Goal: Task Accomplishment & Management: Manage account settings

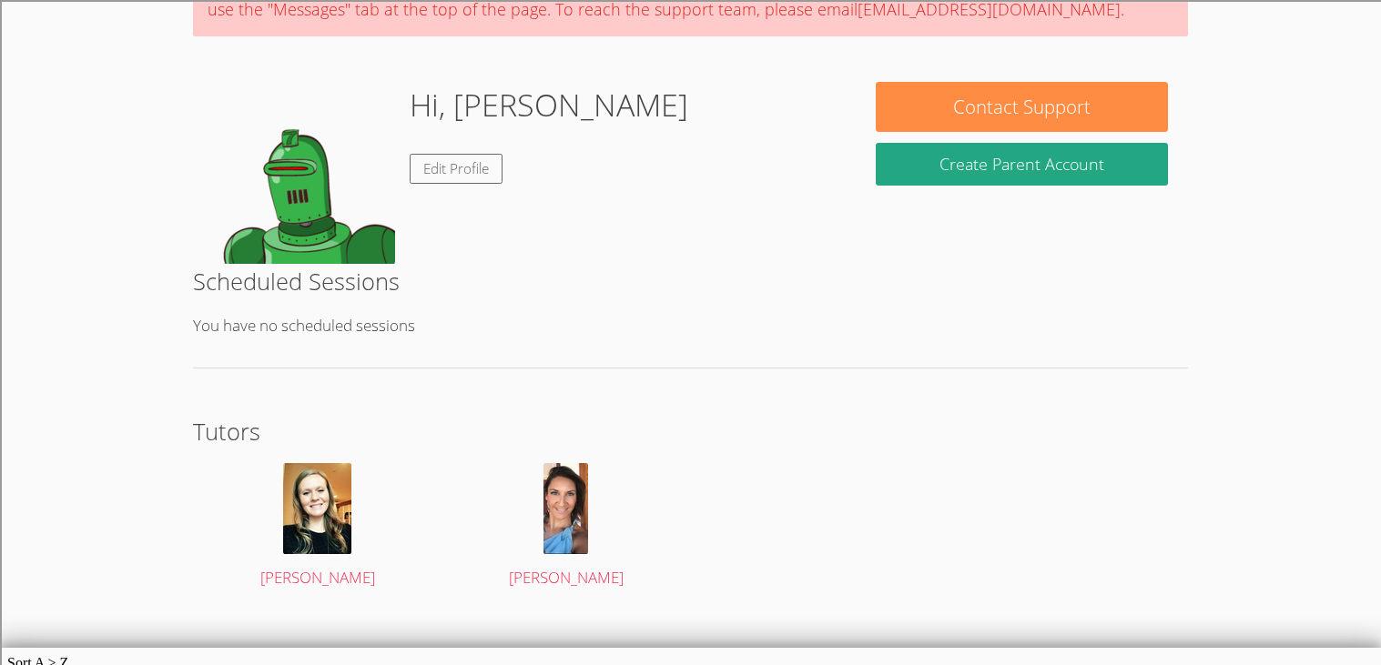
scroll to position [197, 0]
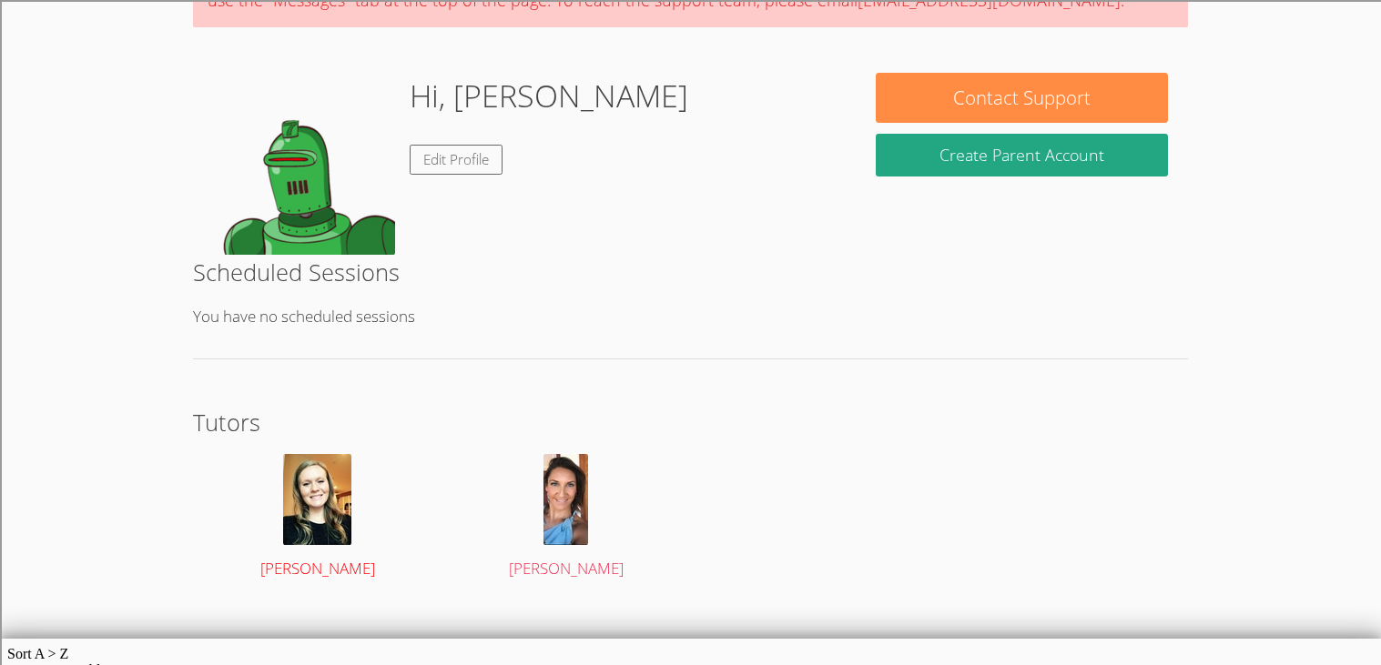
click at [342, 487] on img at bounding box center [317, 499] width 68 height 91
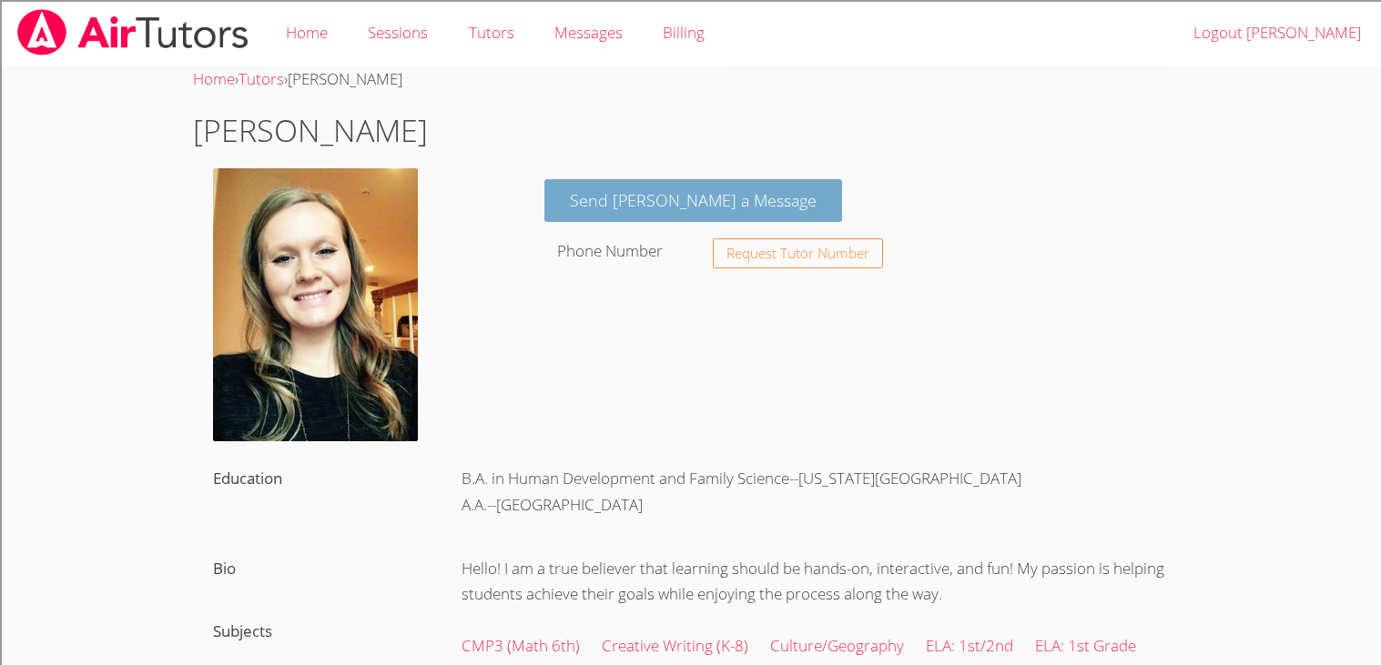
click at [604, 207] on link "Send Shannon a Message" at bounding box center [693, 200] width 298 height 43
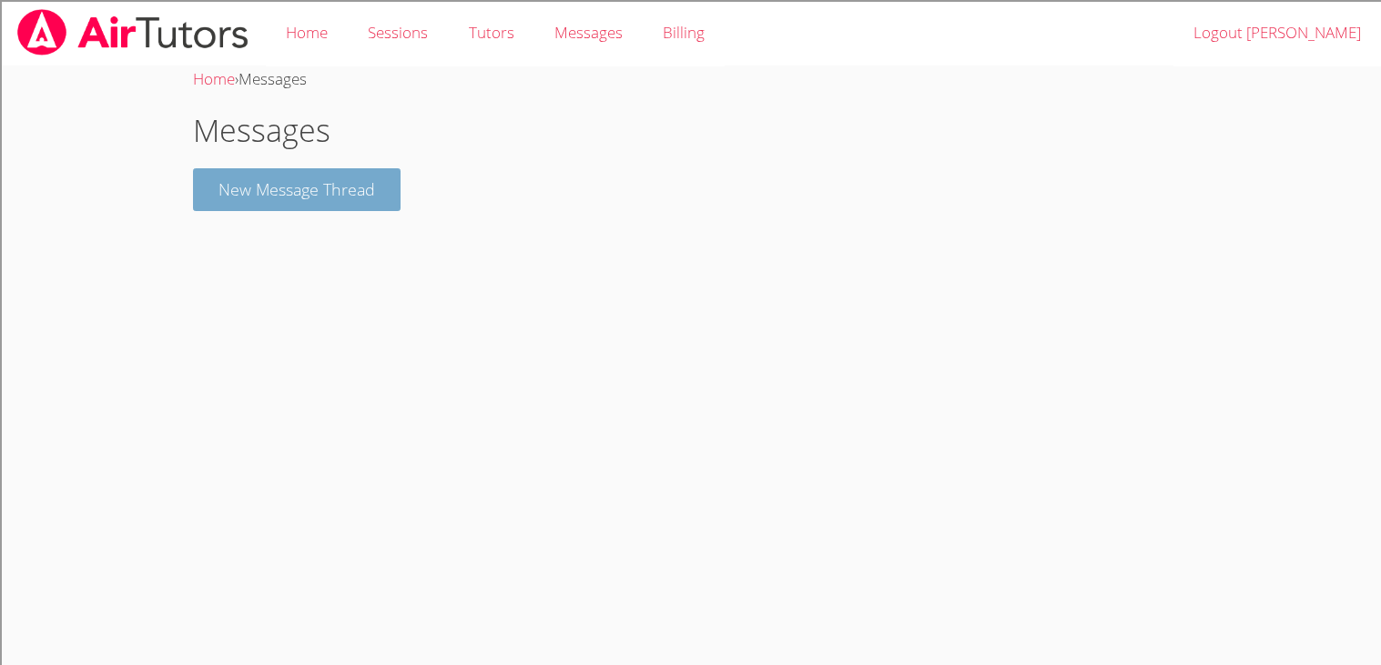
click at [330, 186] on button "New Message Thread" at bounding box center [297, 189] width 208 height 43
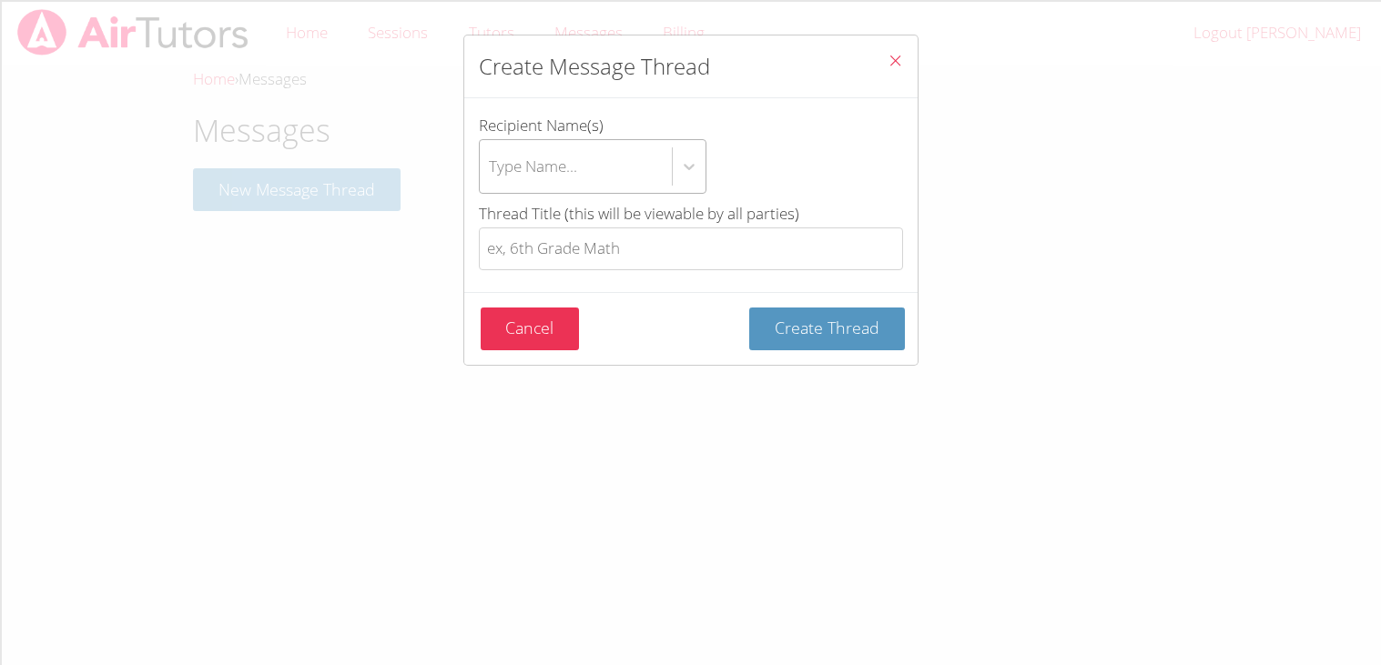
click at [613, 166] on div "Type Name..." at bounding box center [576, 166] width 192 height 53
click at [491, 166] on input "Recipient Name(s) Type Name..." at bounding box center [490, 167] width 2 height 42
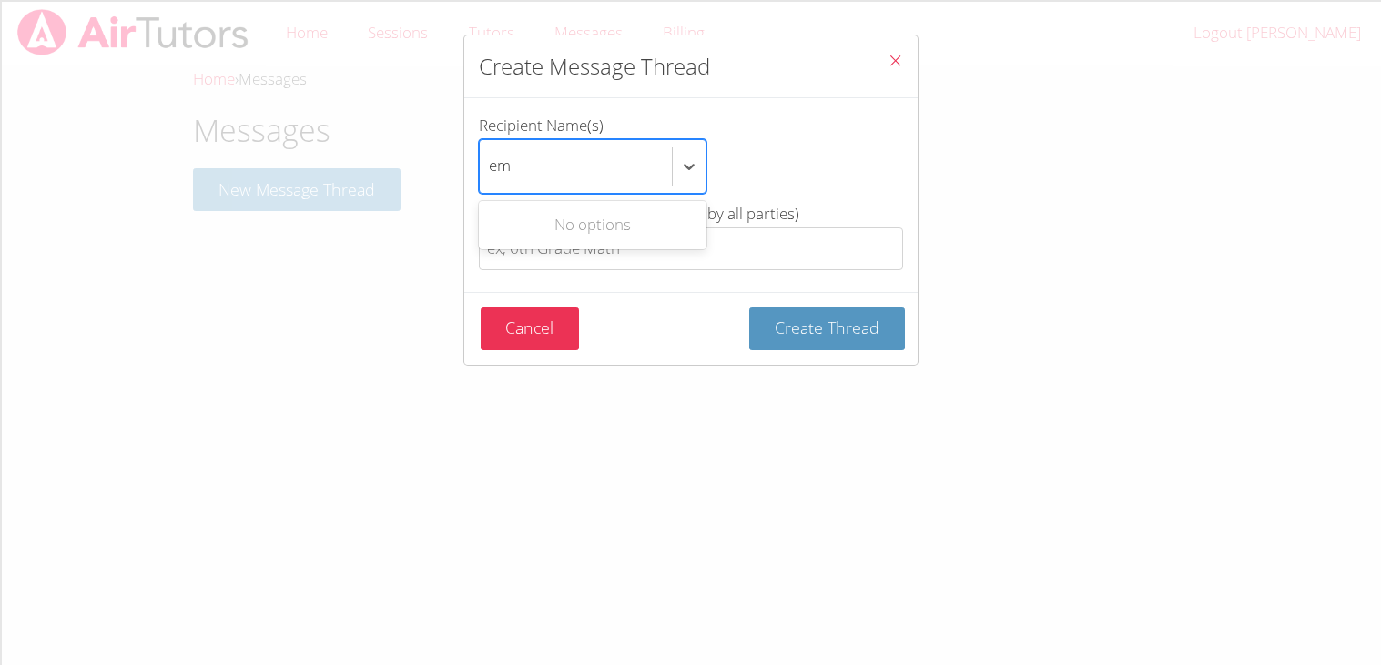
type input "e"
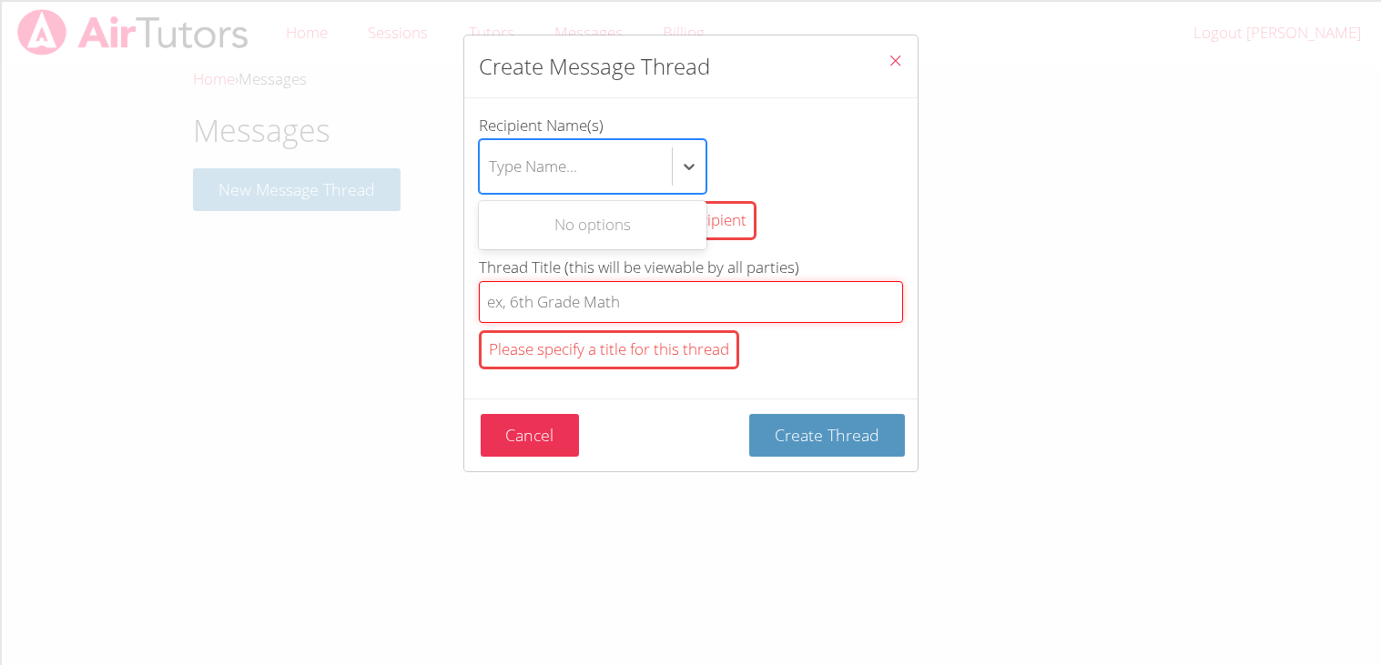
click at [639, 304] on input "Thread Title (this will be viewable by all parties) Please specify a title for …" at bounding box center [691, 302] width 424 height 43
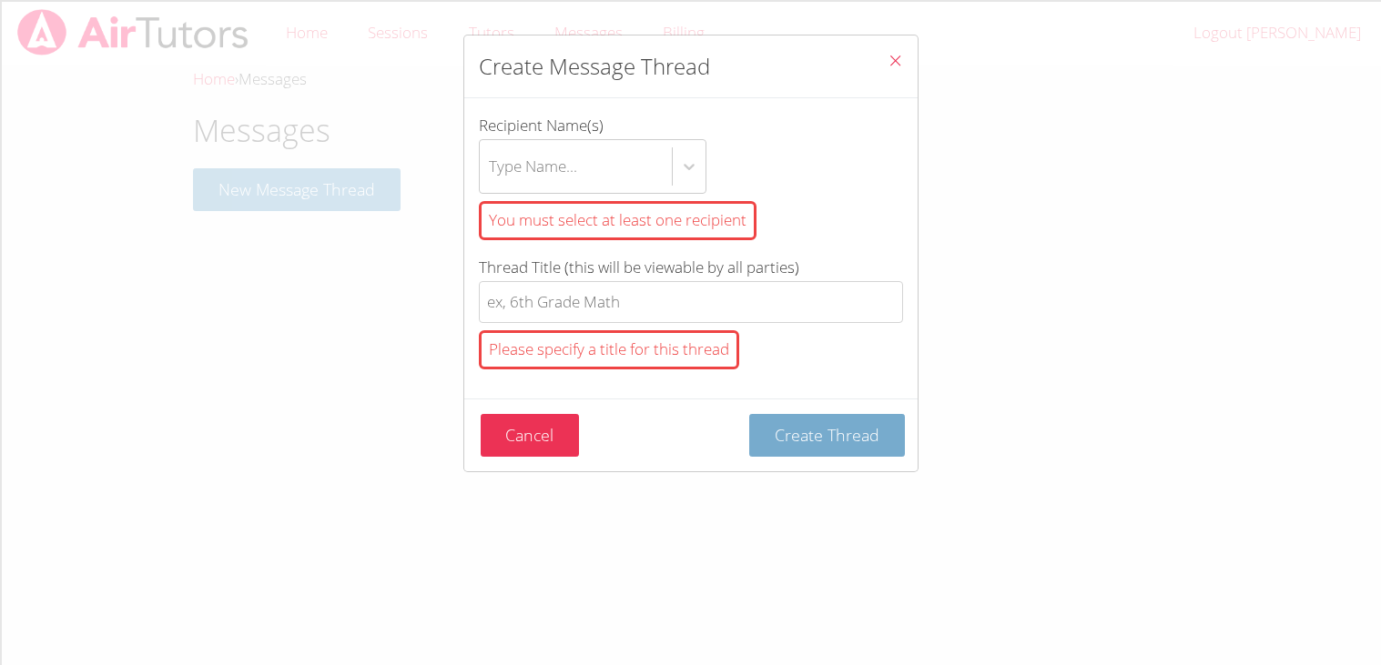
click at [797, 428] on span "Create Thread" at bounding box center [827, 435] width 105 height 22
click at [459, 426] on div "Create Message Thread Recipient Name(s) Type Name... You must select at least o…" at bounding box center [690, 332] width 1381 height 665
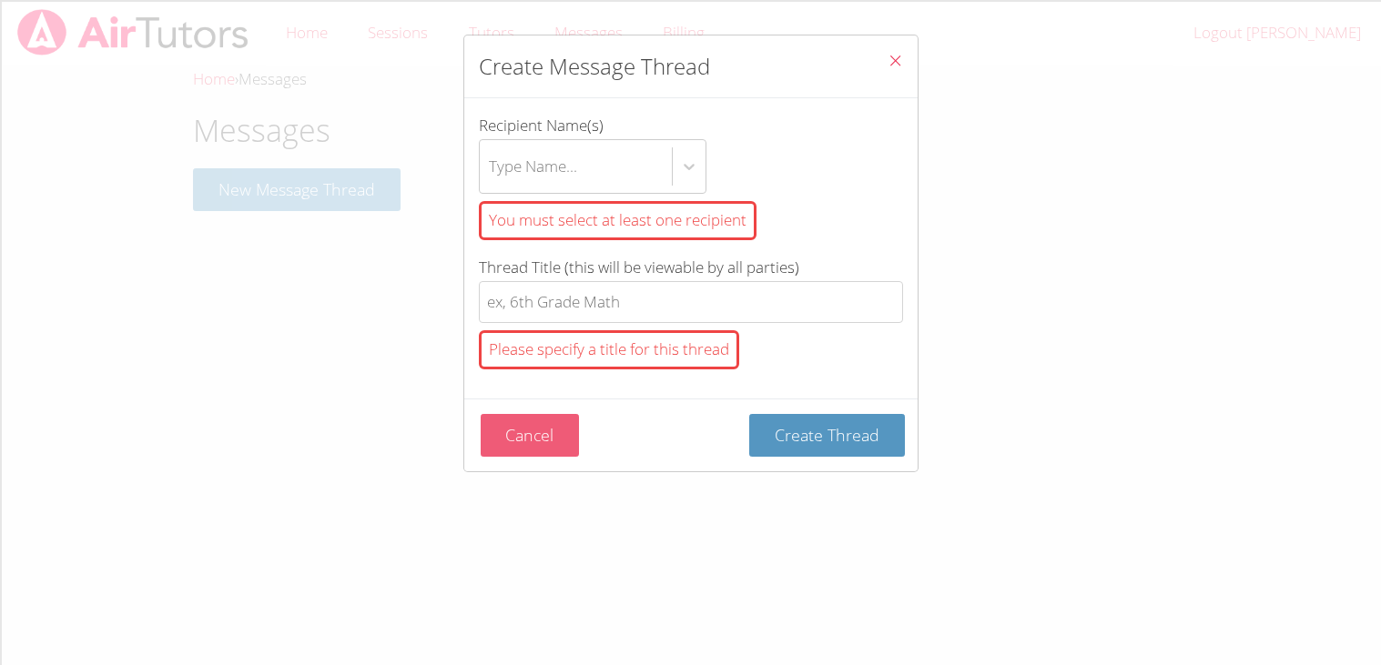
click at [526, 443] on button "Cancel" at bounding box center [530, 435] width 99 height 43
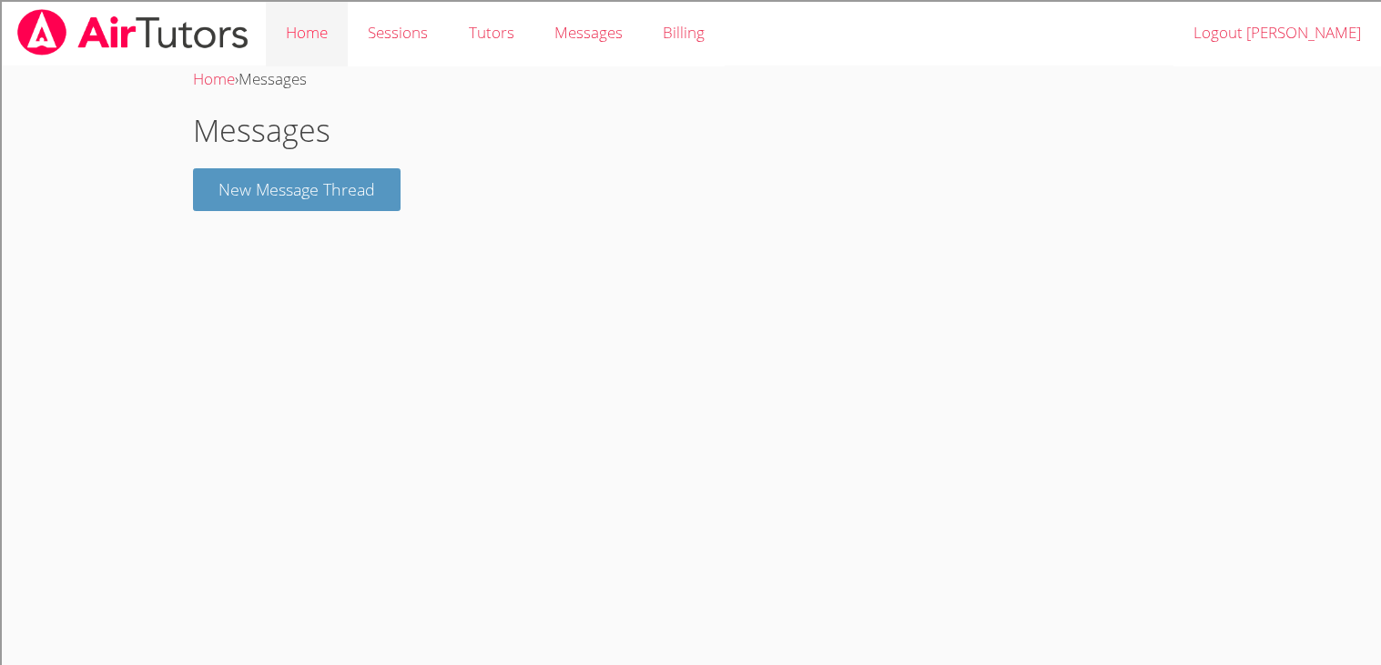
click at [287, 40] on link "Home" at bounding box center [307, 33] width 82 height 66
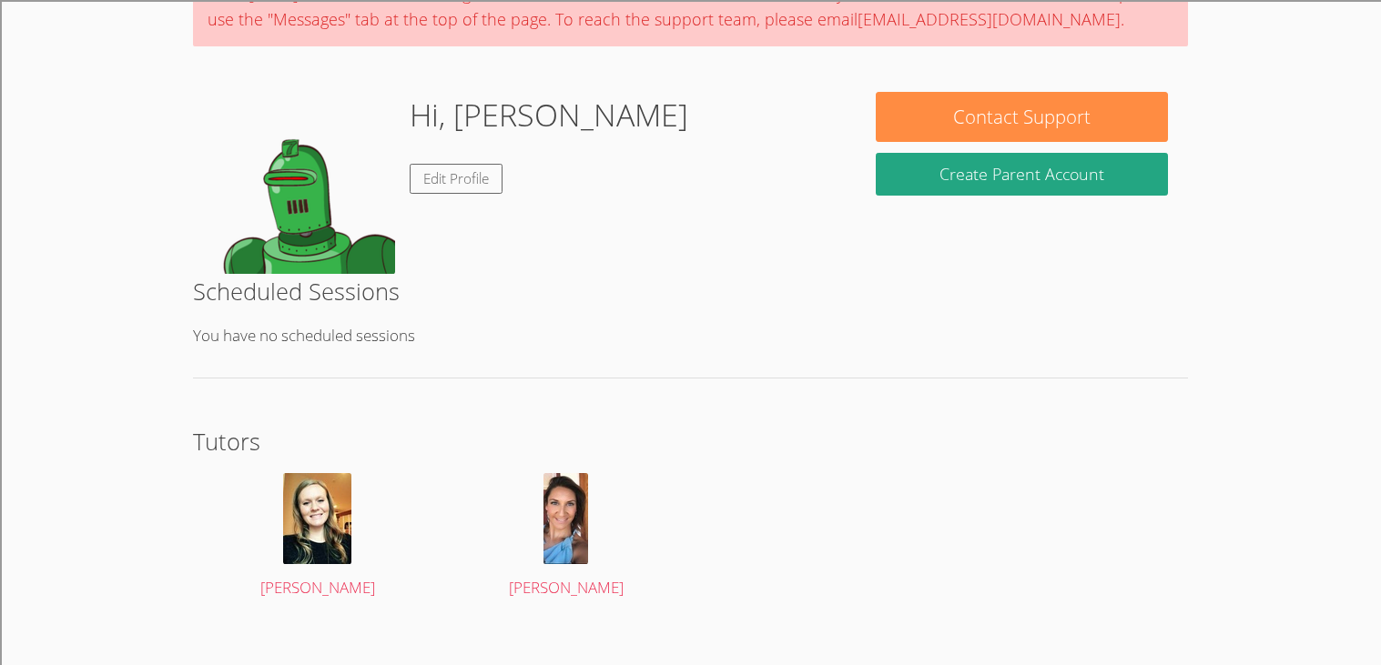
scroll to position [134, 0]
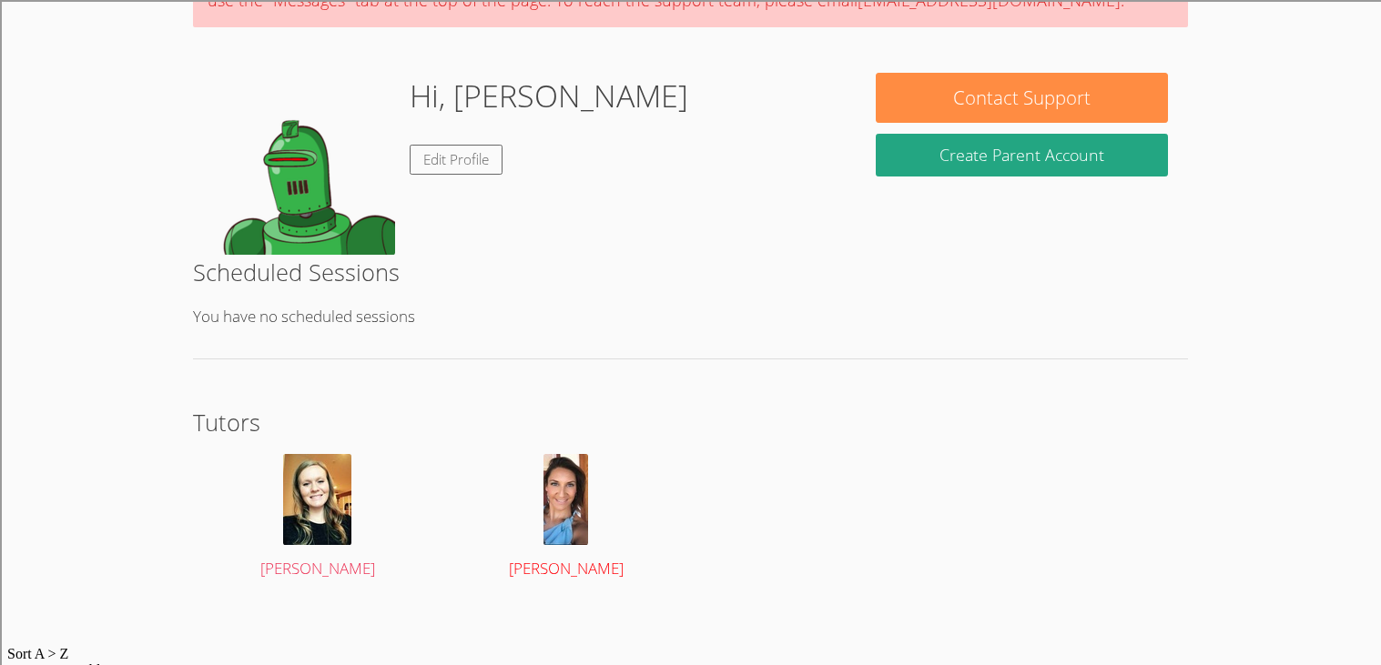
click at [533, 493] on div at bounding box center [566, 499] width 208 height 91
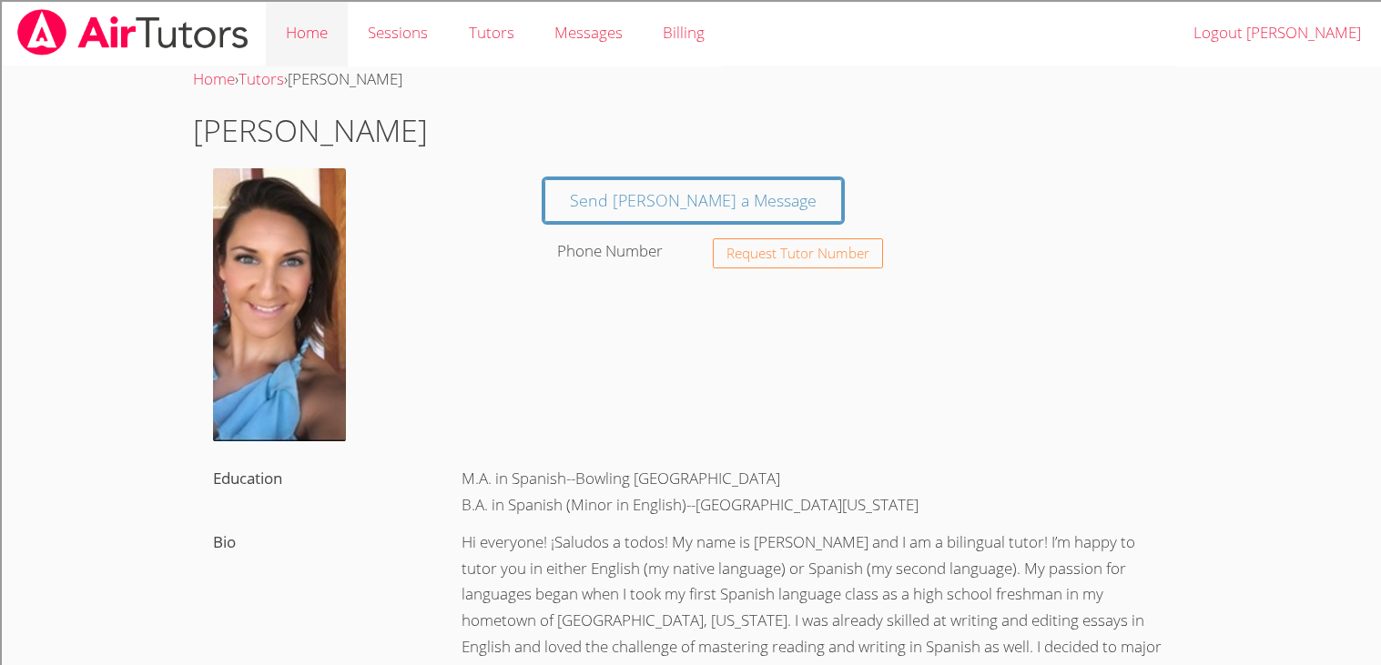
click at [312, 43] on link "Home" at bounding box center [307, 33] width 82 height 66
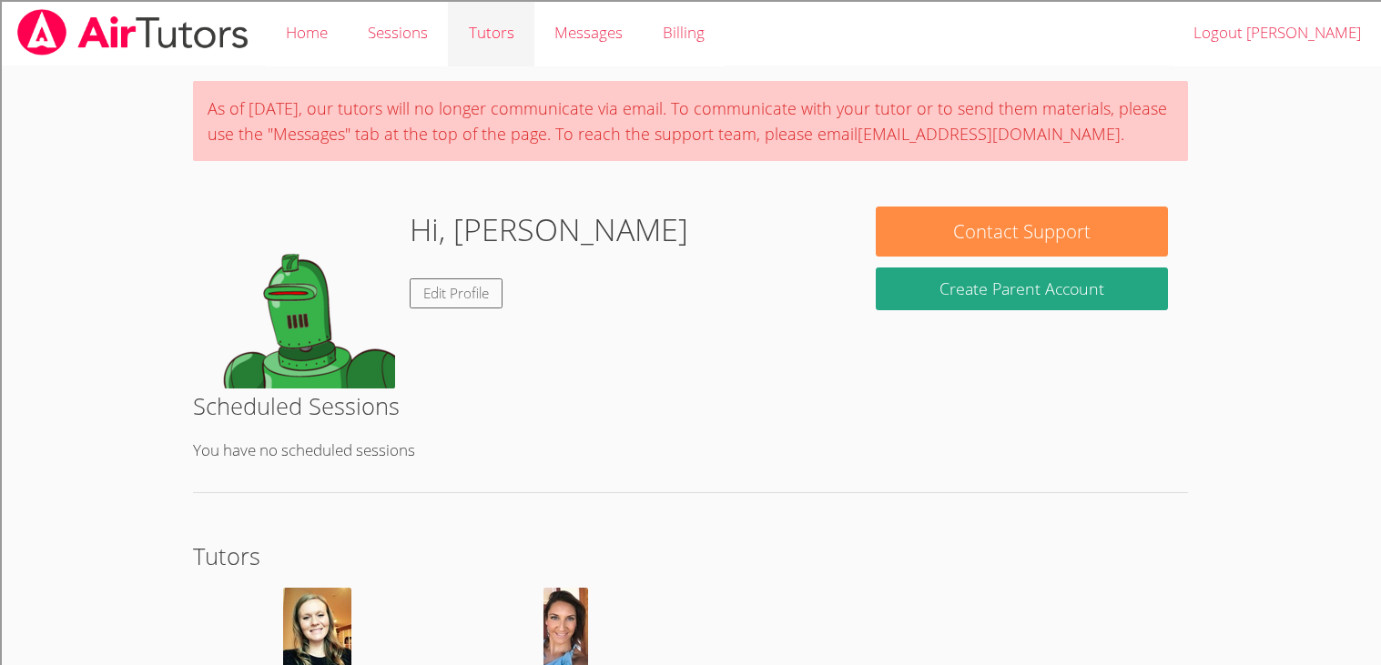
click at [473, 45] on link "Tutors" at bounding box center [491, 33] width 86 height 66
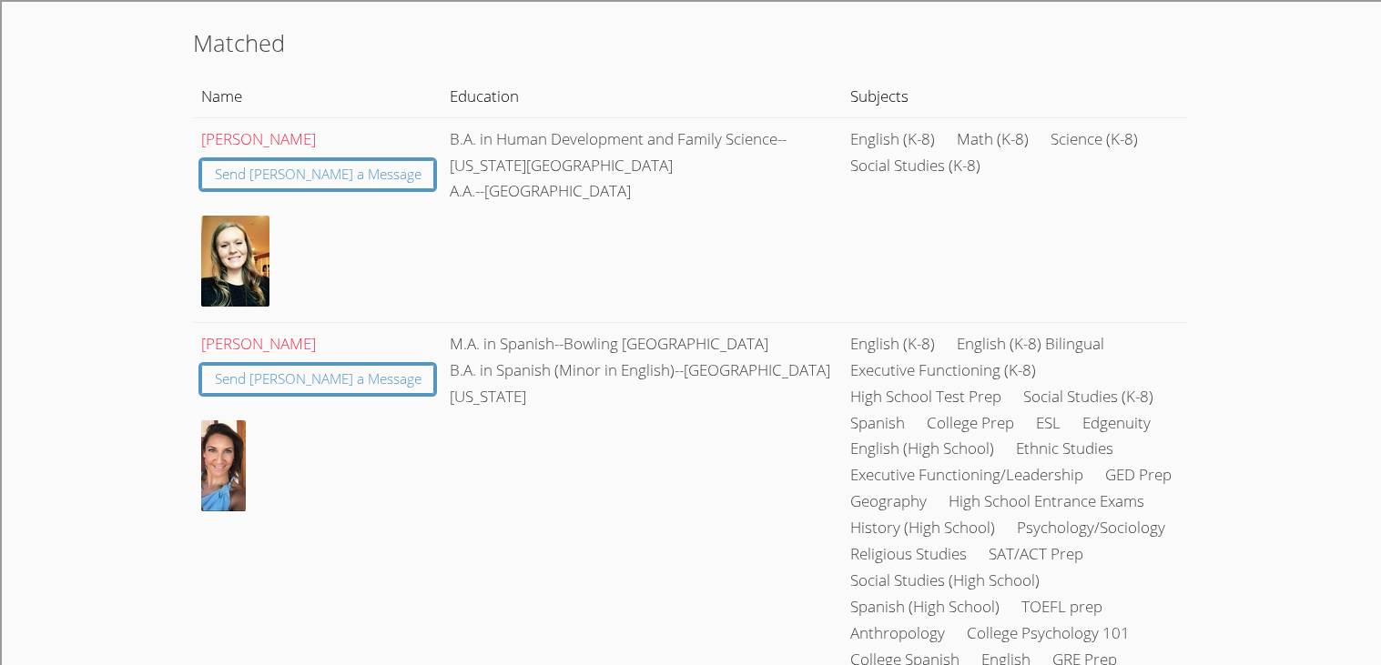
scroll to position [187, 0]
click at [350, 190] on td "Shannon Sadler Send Shannon a Message" at bounding box center [317, 221] width 249 height 205
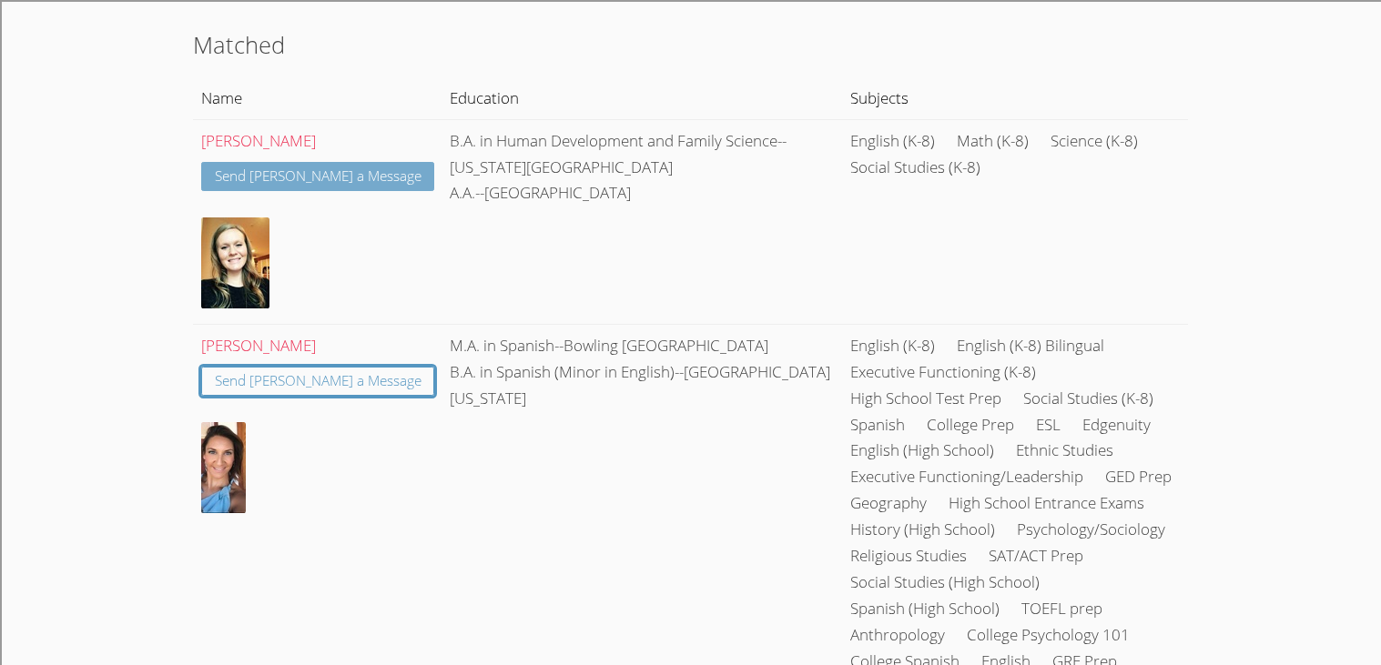
click at [349, 177] on link "Send Shannon a Message" at bounding box center [318, 177] width 234 height 30
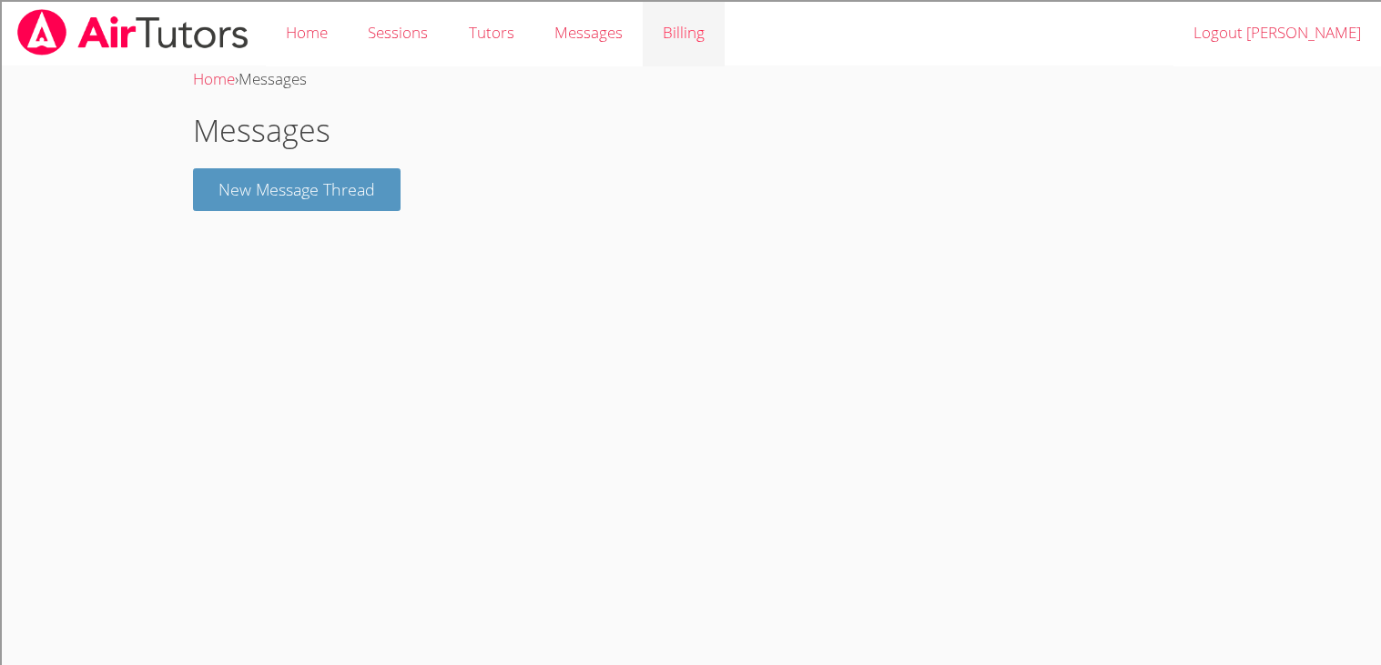
click at [650, 40] on link "Billing" at bounding box center [684, 33] width 82 height 66
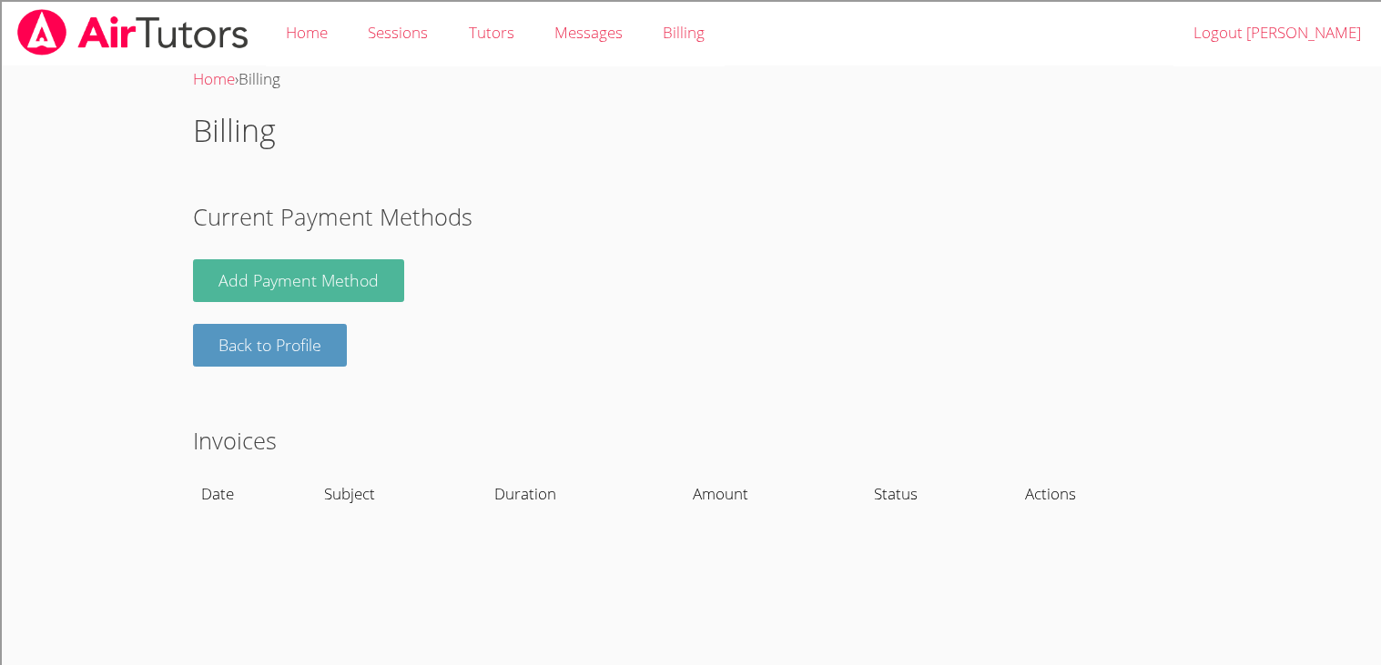
click at [357, 287] on link "Add Payment Method" at bounding box center [298, 280] width 211 height 43
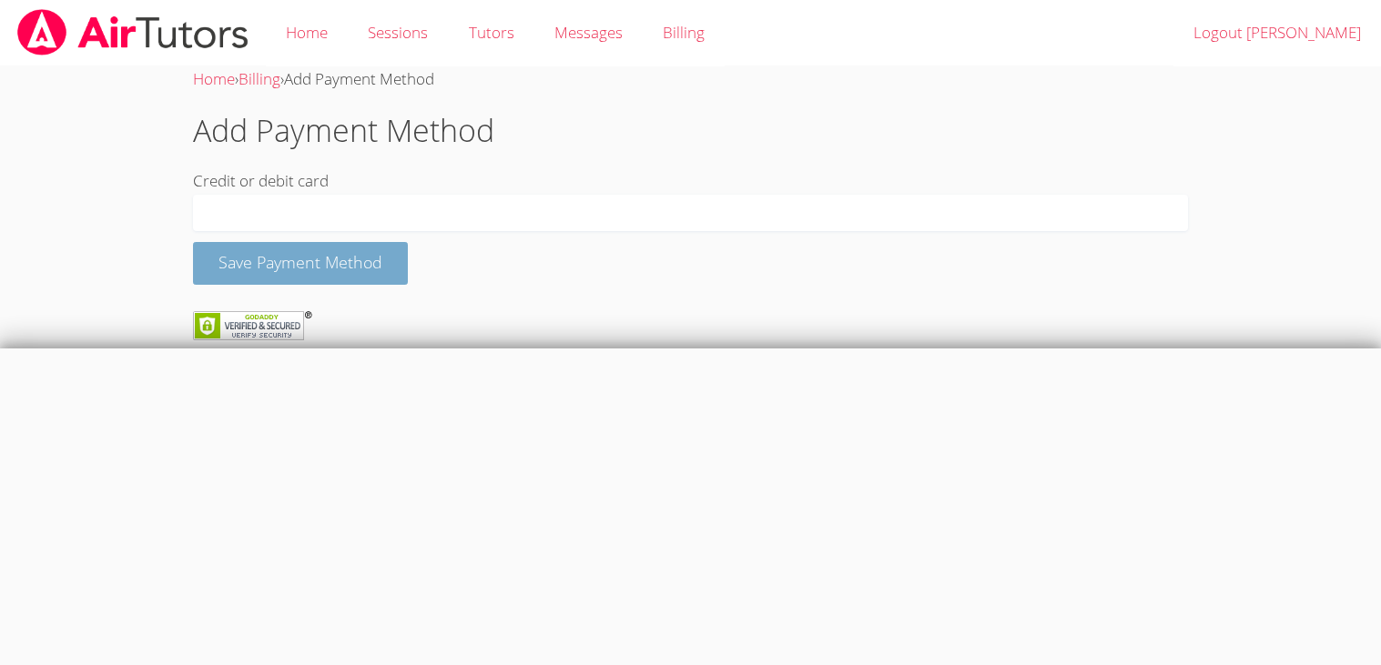
click at [350, 242] on button "Save Payment Method" at bounding box center [300, 263] width 215 height 43
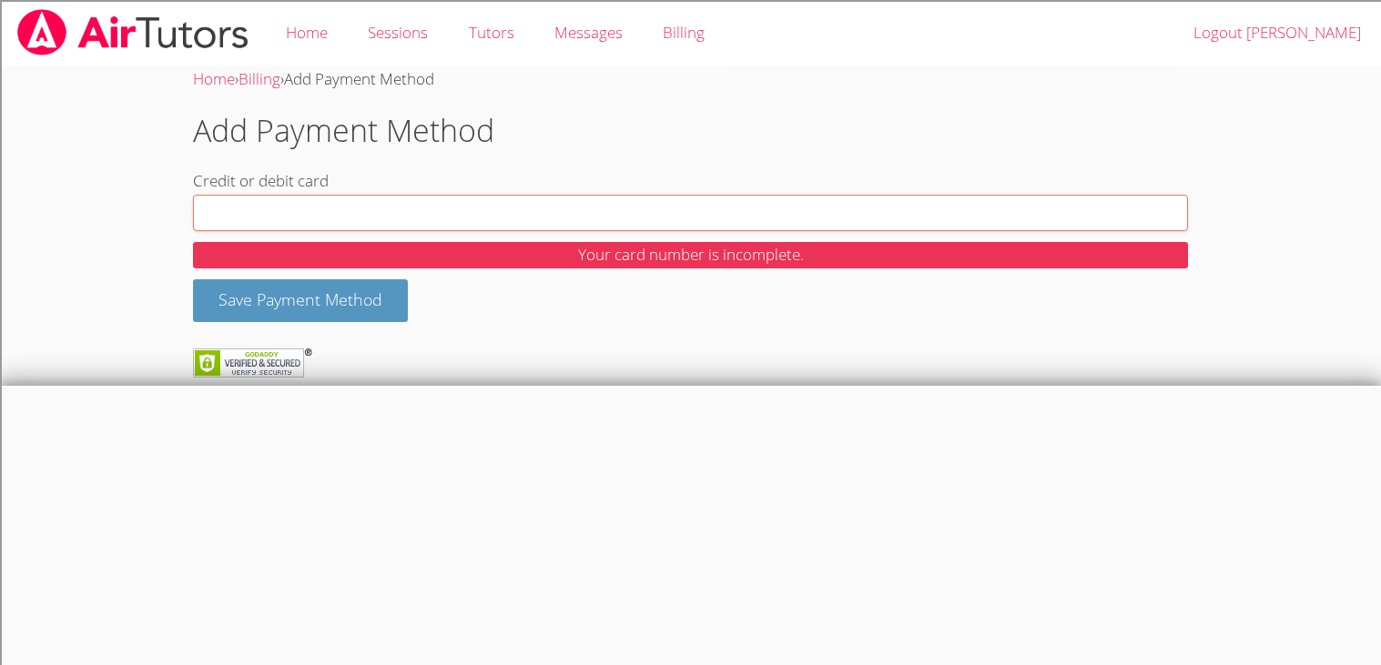
click at [323, 203] on div at bounding box center [690, 213] width 994 height 36
